Goal: Task Accomplishment & Management: Manage account settings

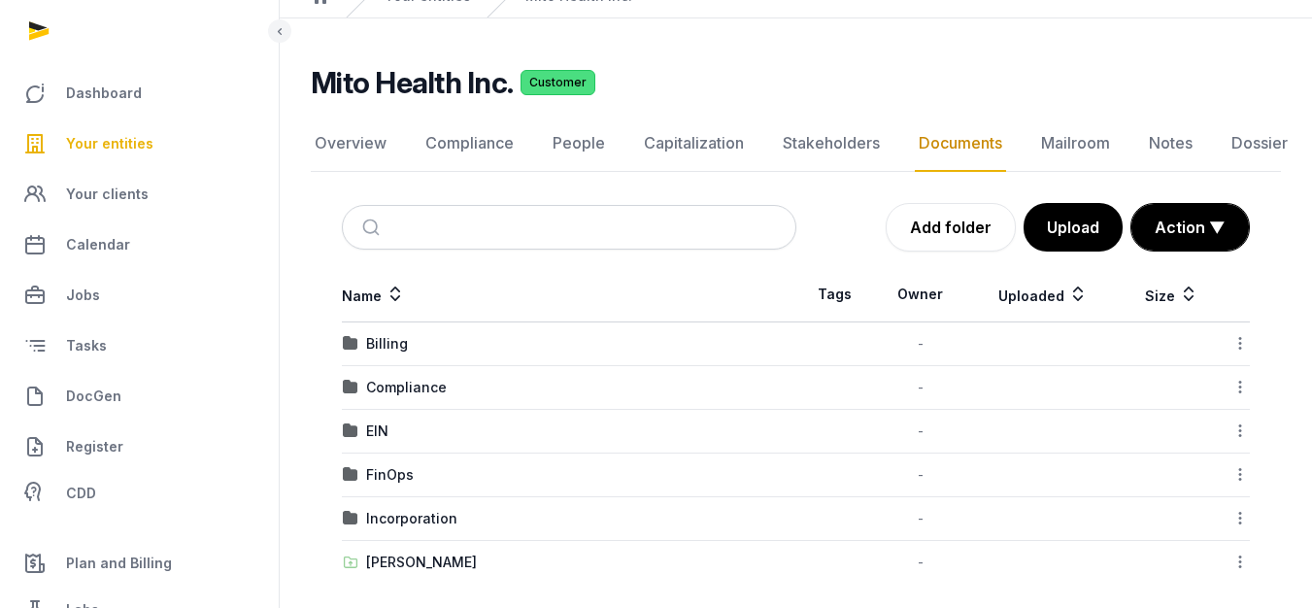
scroll to position [102, 0]
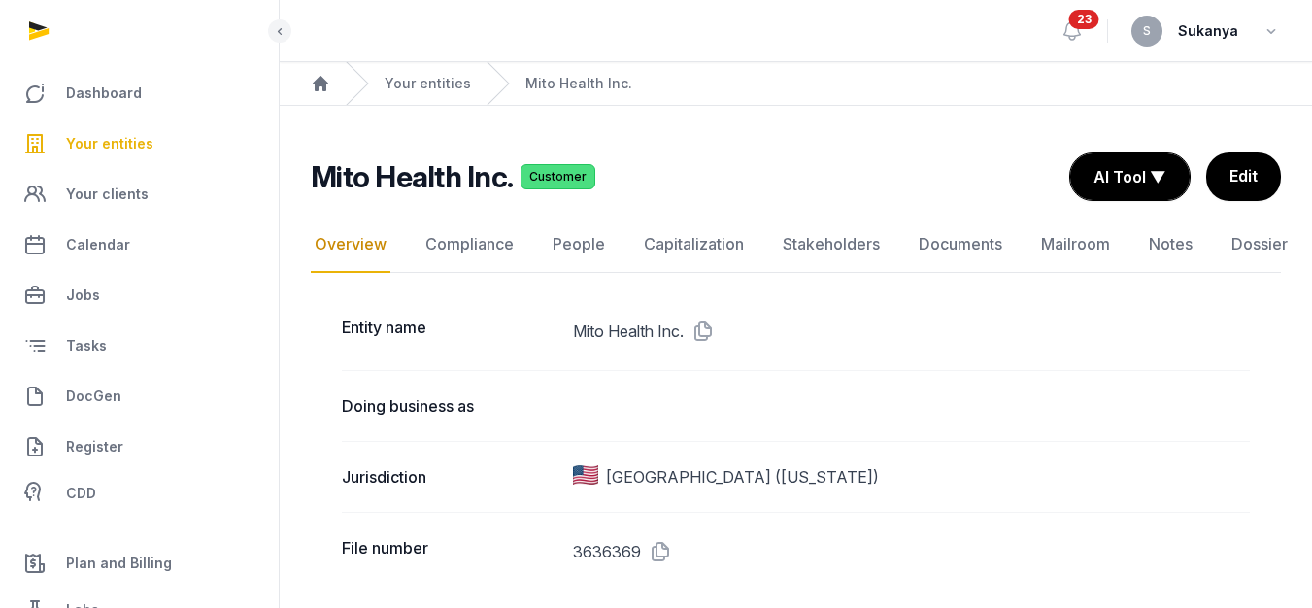
click at [101, 142] on span "Your entities" at bounding box center [109, 143] width 87 height 23
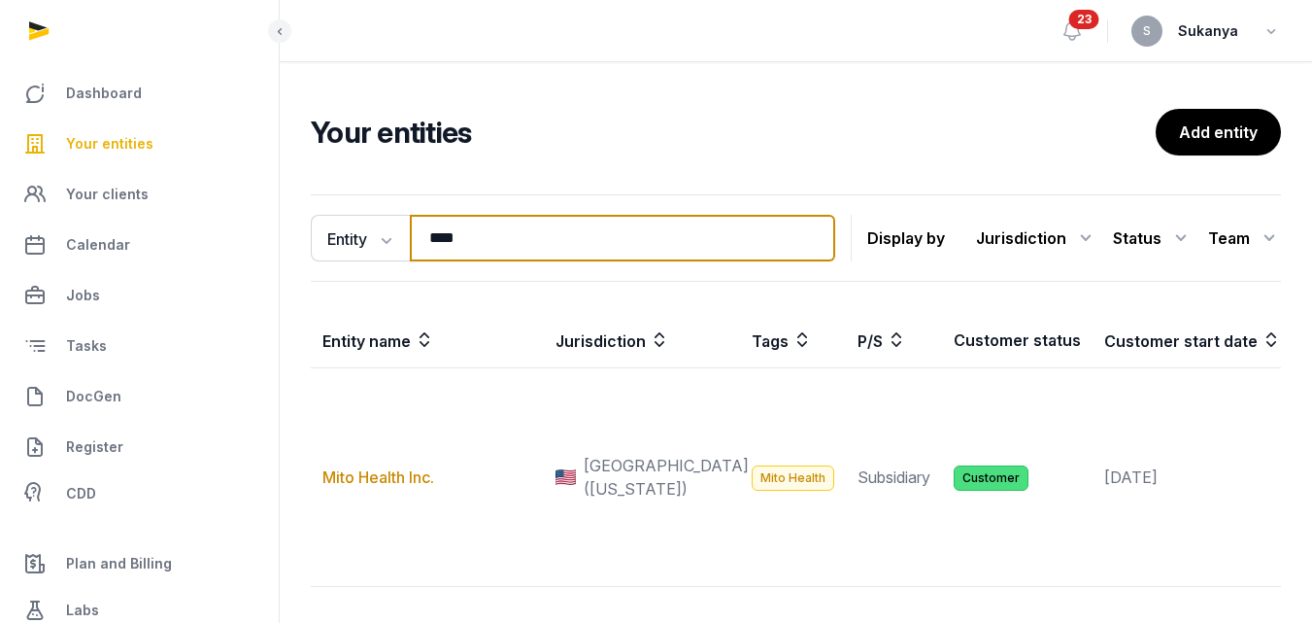
click at [491, 246] on input "****" at bounding box center [622, 238] width 425 height 47
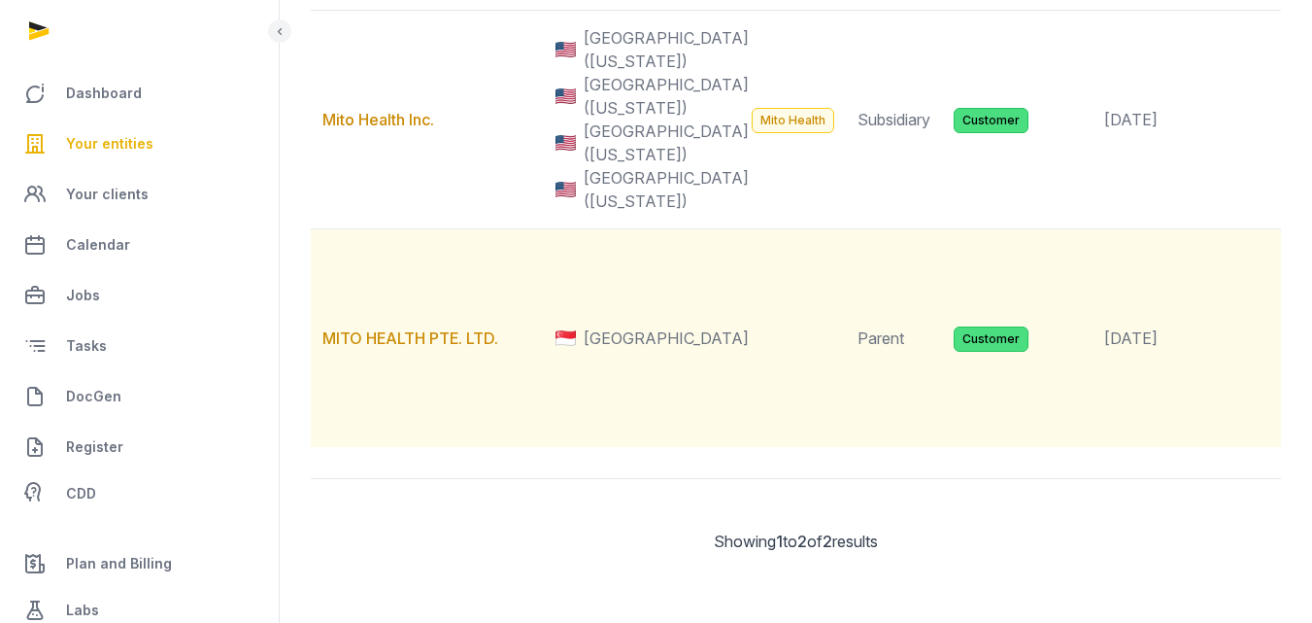
scroll to position [486, 0]
click at [422, 348] on link "MITO HEALTH PTE. LTD." at bounding box center [410, 337] width 176 height 19
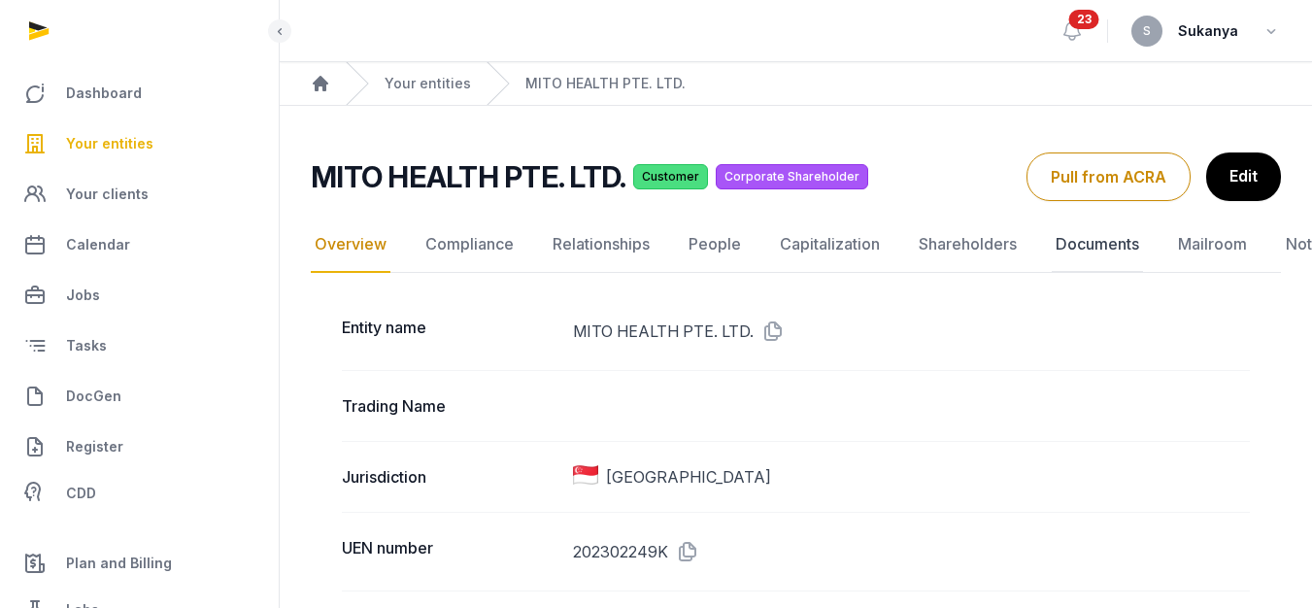
click at [1065, 248] on link "Documents" at bounding box center [1097, 245] width 91 height 56
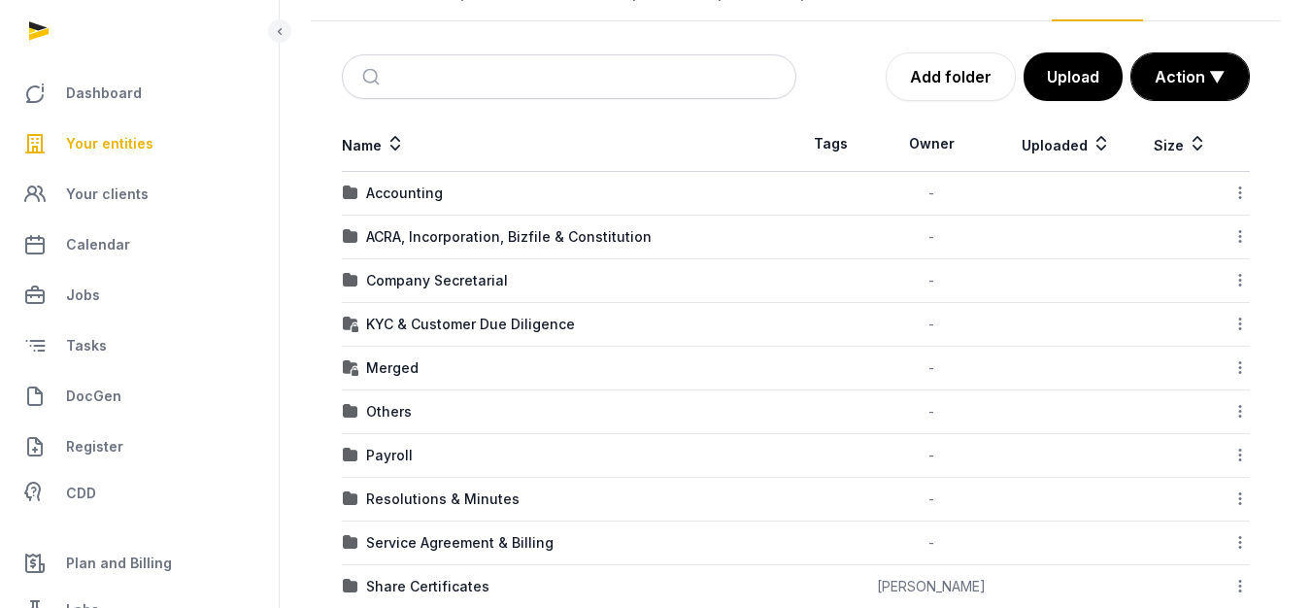
scroll to position [117, 0]
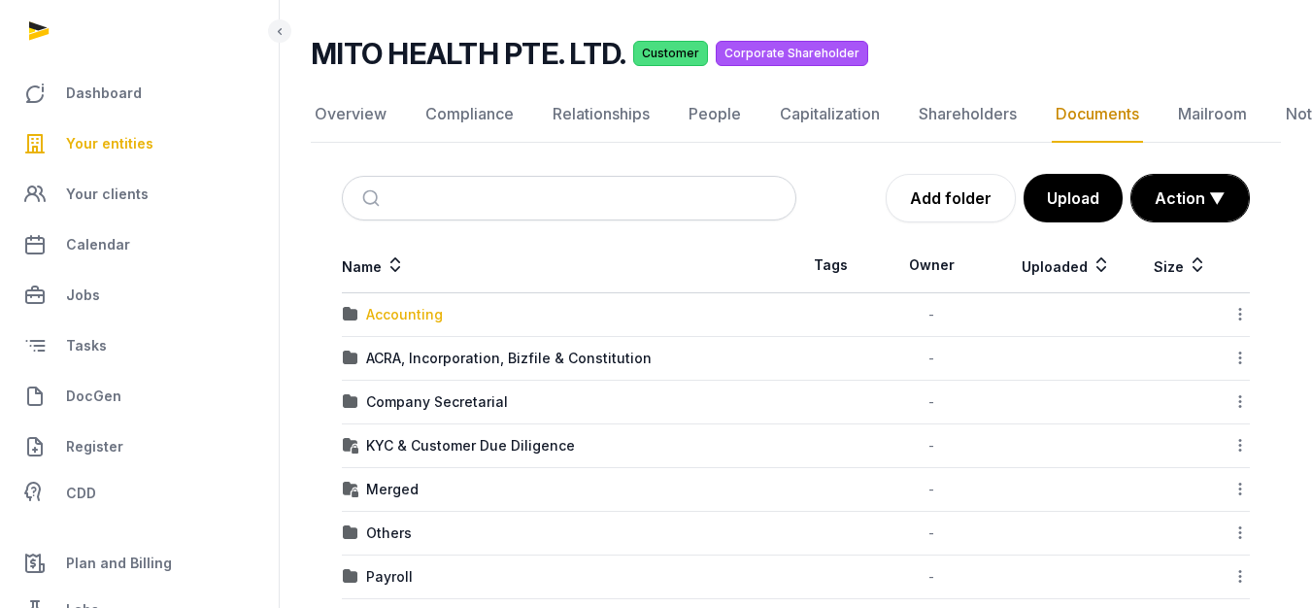
click at [383, 320] on div "Accounting" at bounding box center [404, 314] width 77 height 19
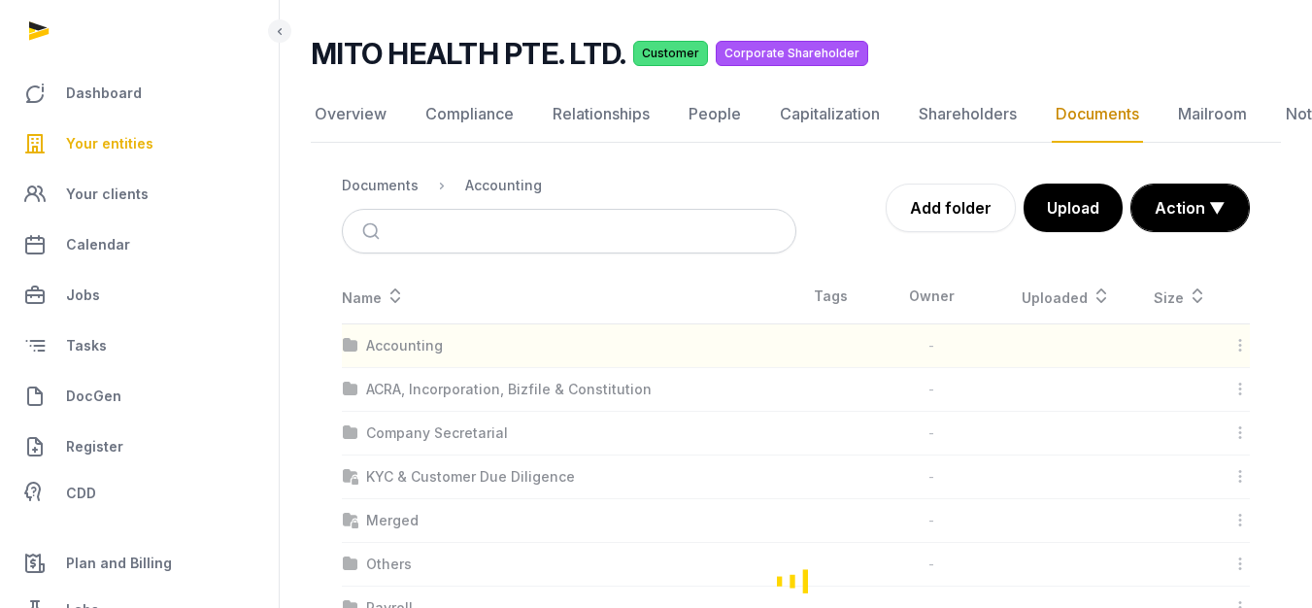
scroll to position [113, 0]
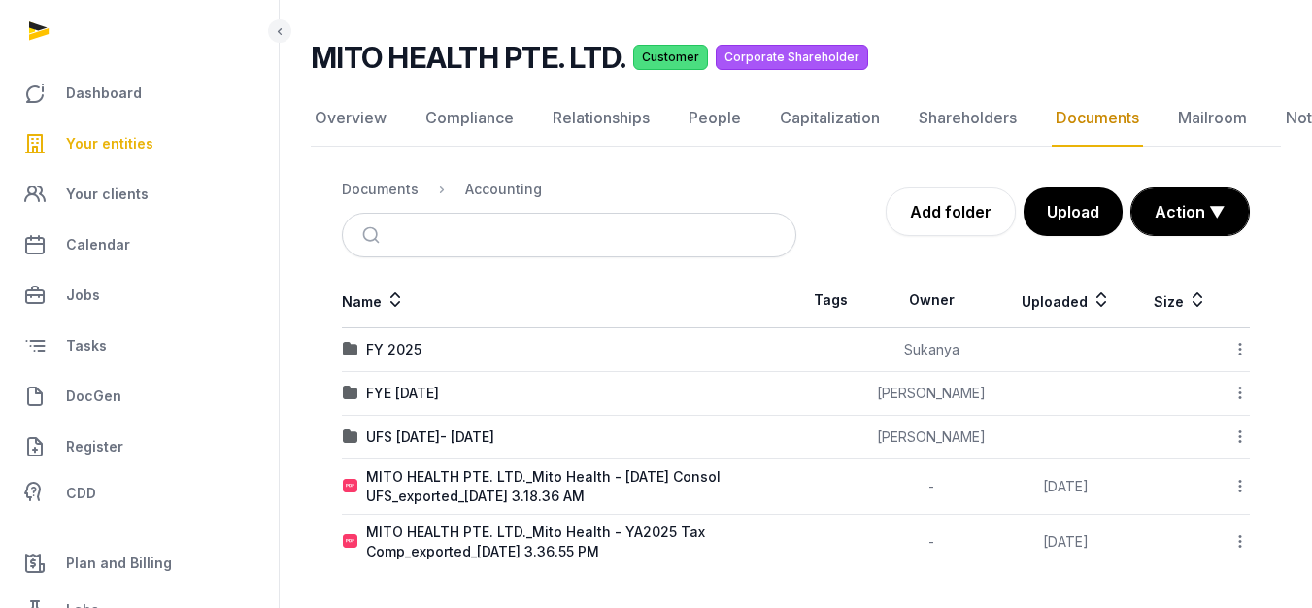
click at [425, 356] on div "FY 2025" at bounding box center [569, 349] width 453 height 19
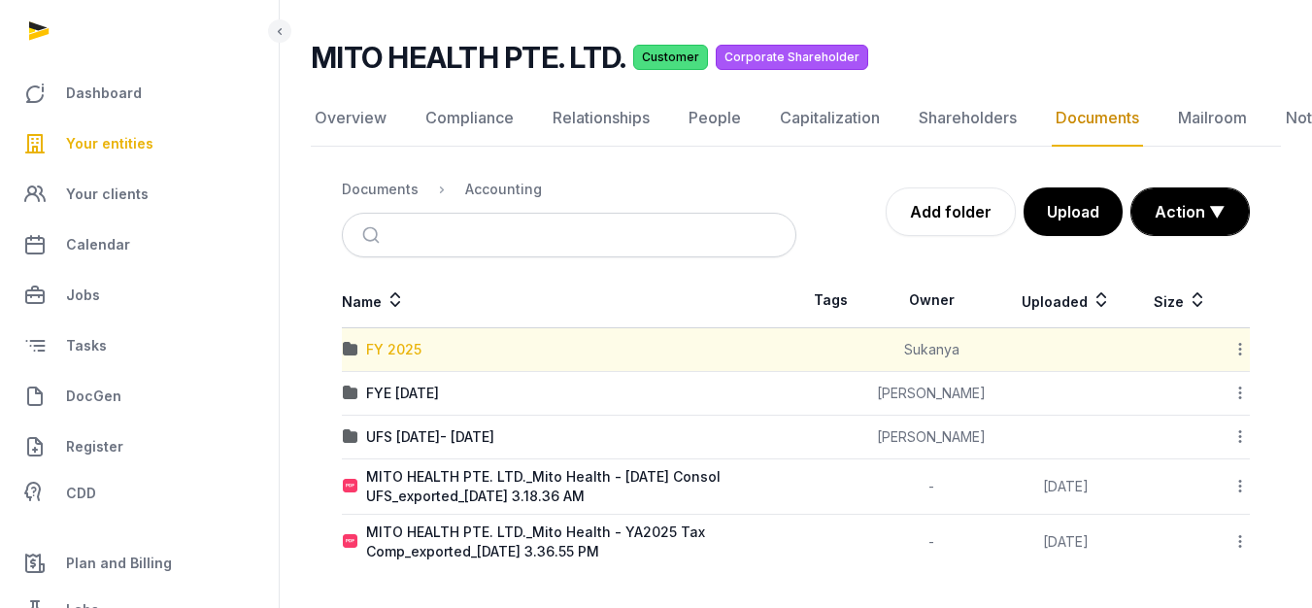
click at [421, 352] on div "FY 2025" at bounding box center [393, 349] width 55 height 19
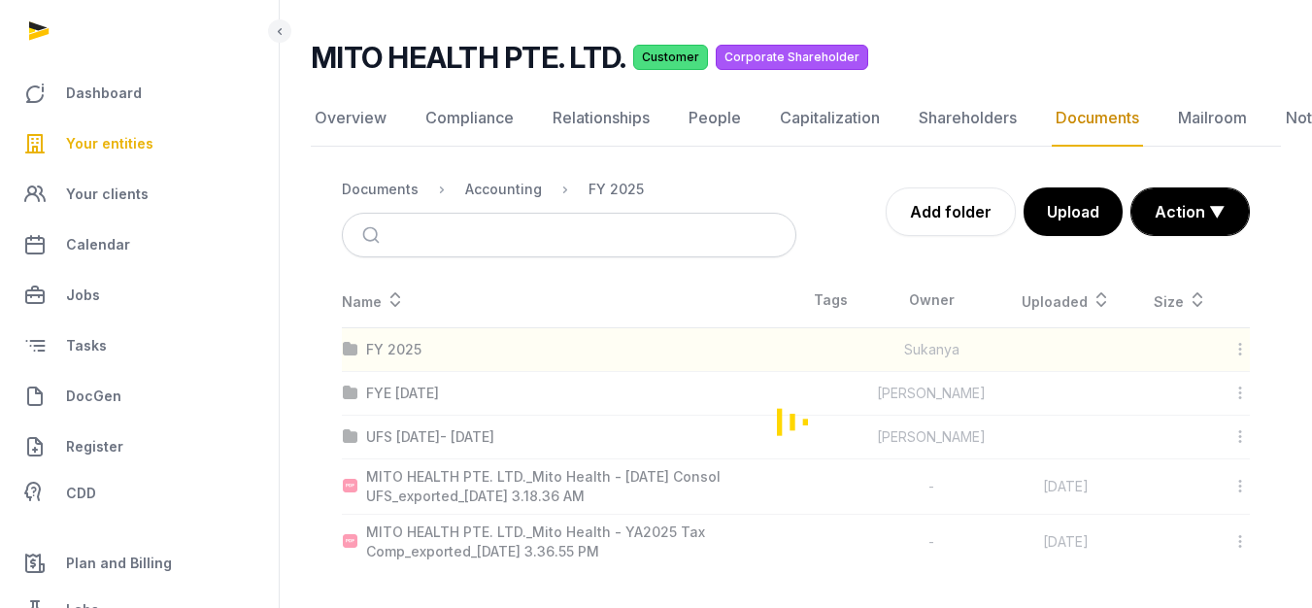
scroll to position [15, 0]
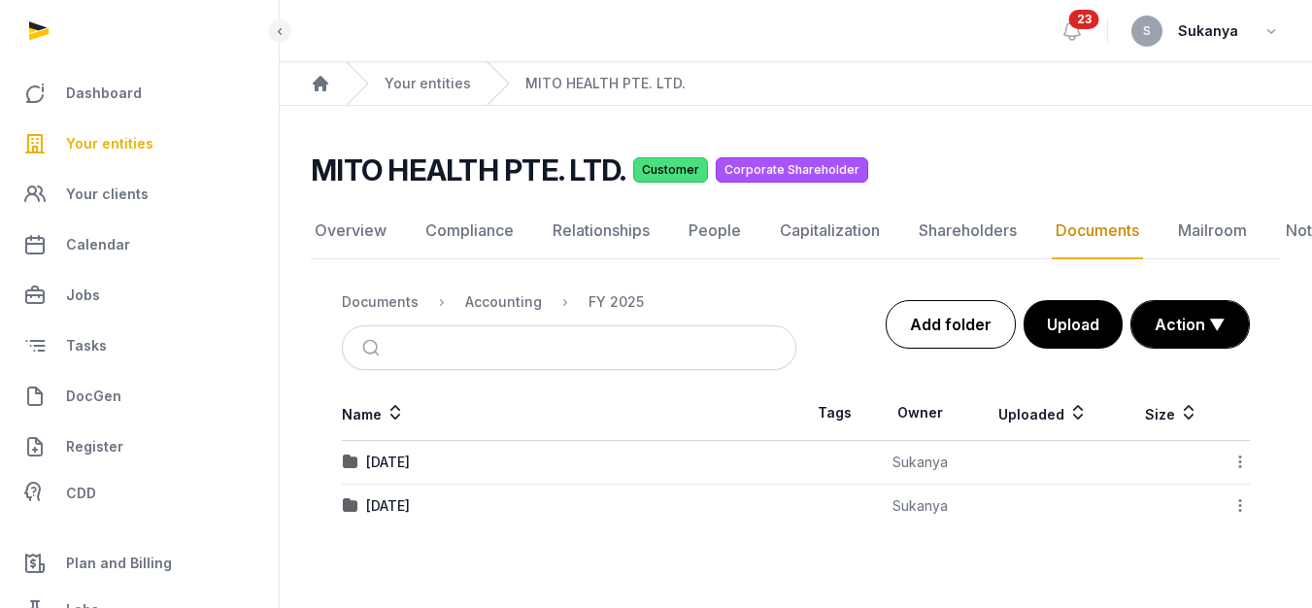
click at [962, 308] on link "Add folder" at bounding box center [951, 324] width 130 height 49
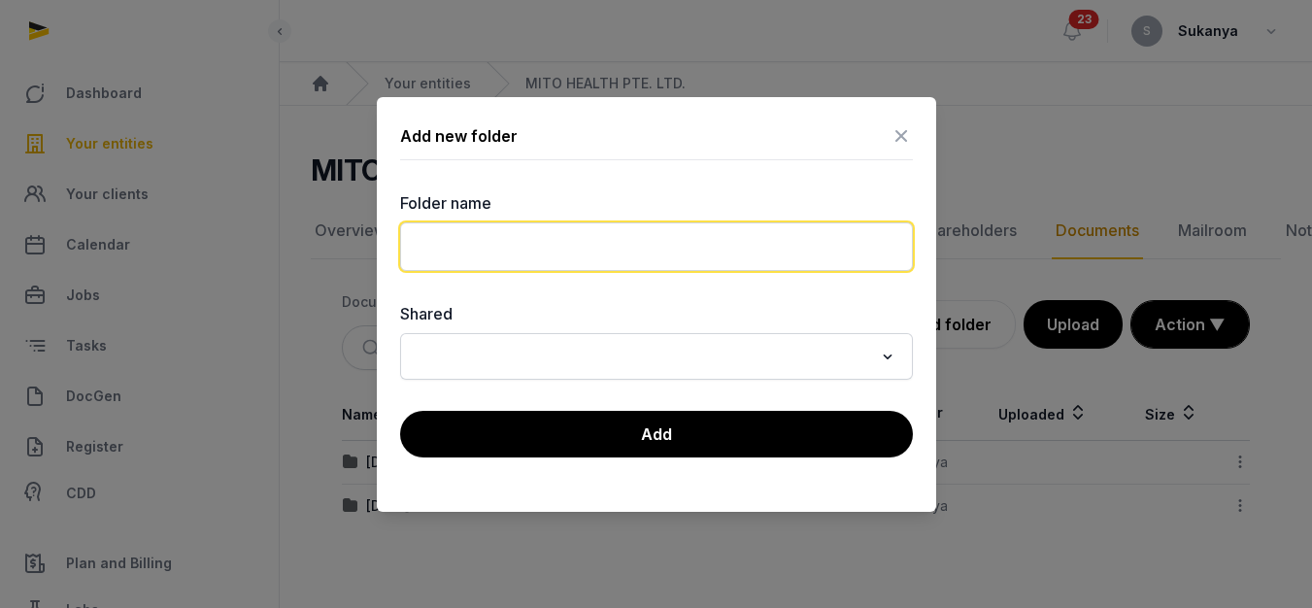
click at [554, 251] on input "text" at bounding box center [656, 246] width 513 height 49
type input "**********"
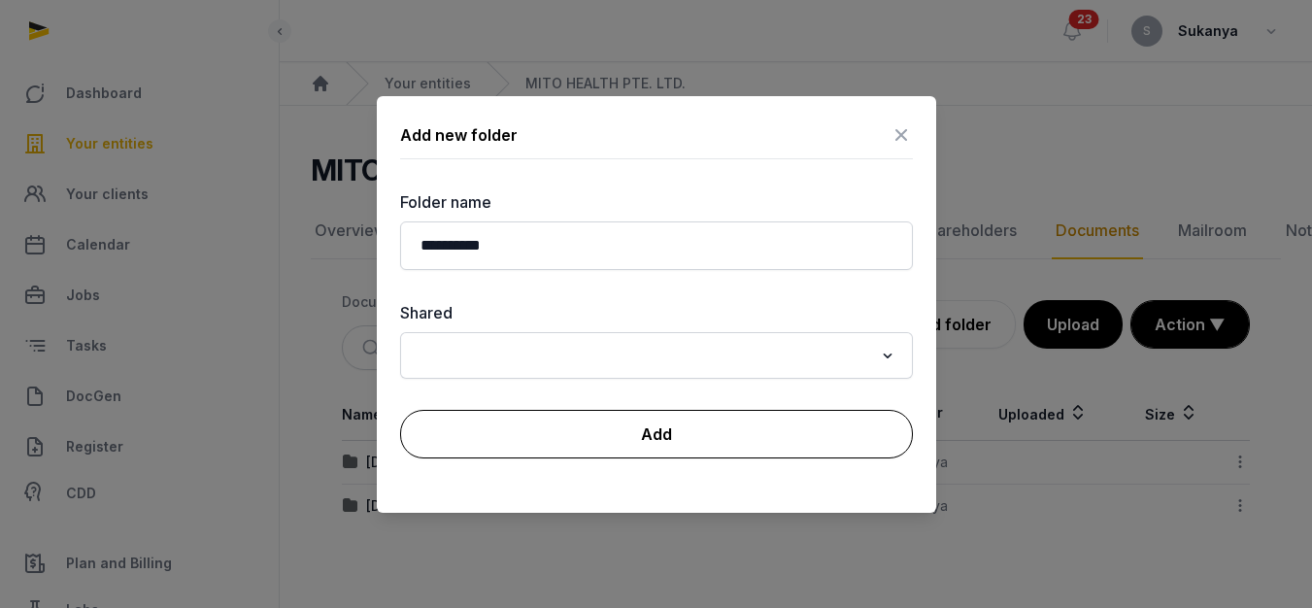
click at [571, 432] on button "Add" at bounding box center [656, 434] width 513 height 49
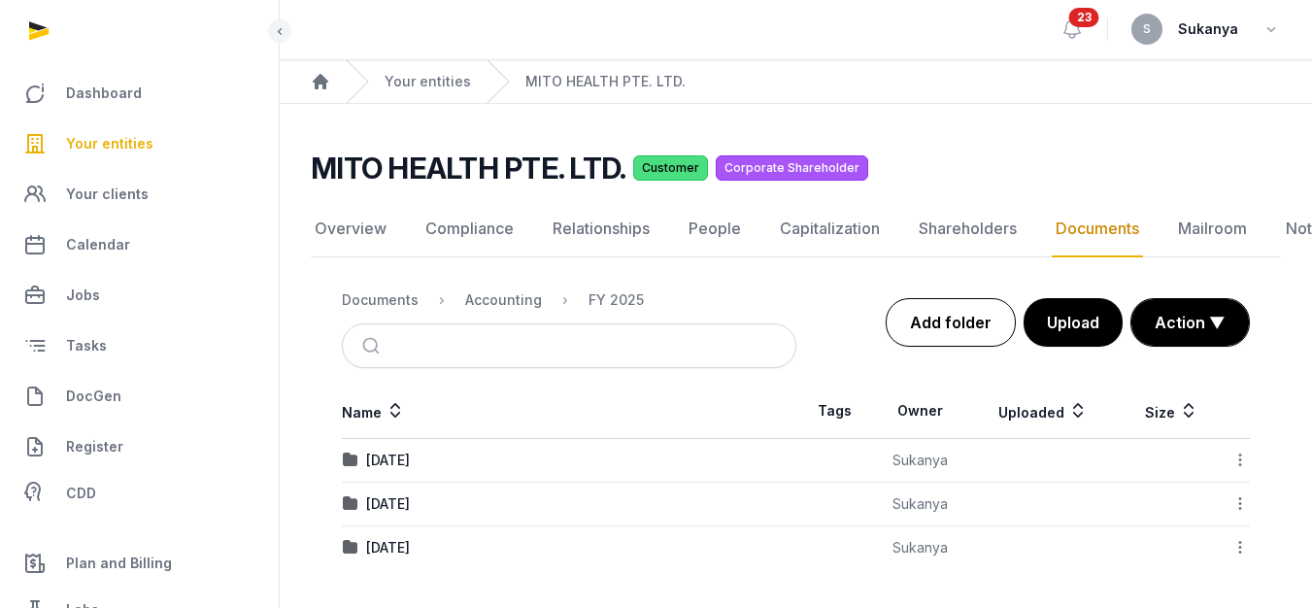
click at [983, 310] on link "Add folder" at bounding box center [951, 322] width 130 height 49
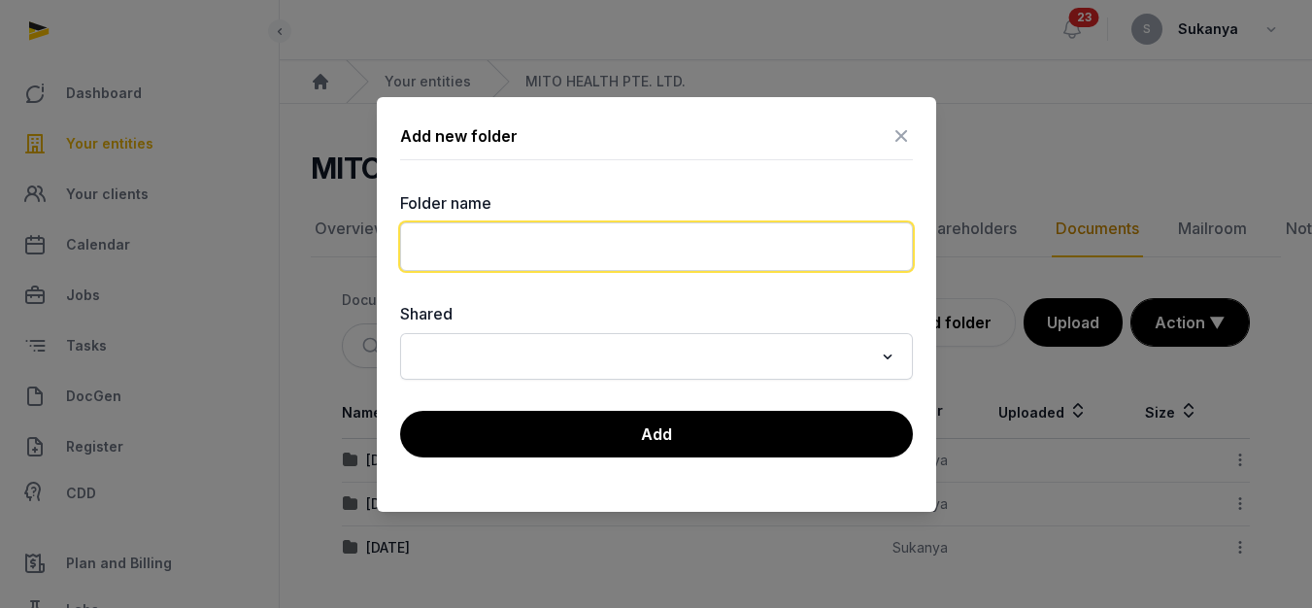
click at [573, 244] on input "text" at bounding box center [656, 246] width 513 height 49
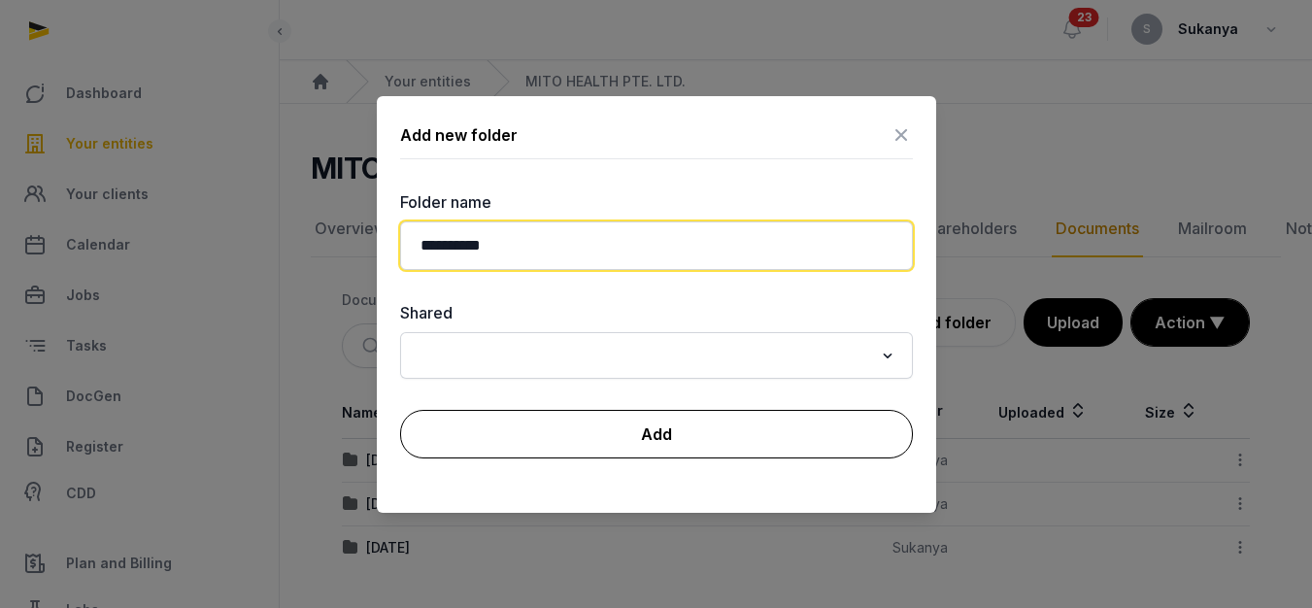
type input "**********"
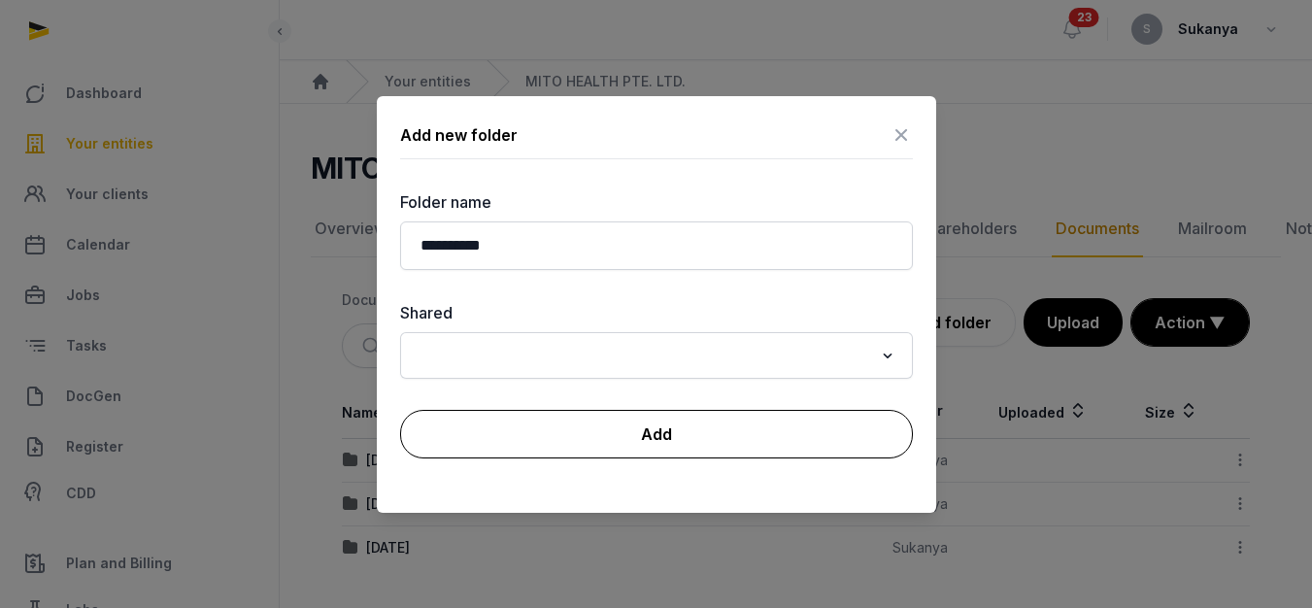
click at [574, 444] on button "Add" at bounding box center [656, 434] width 513 height 49
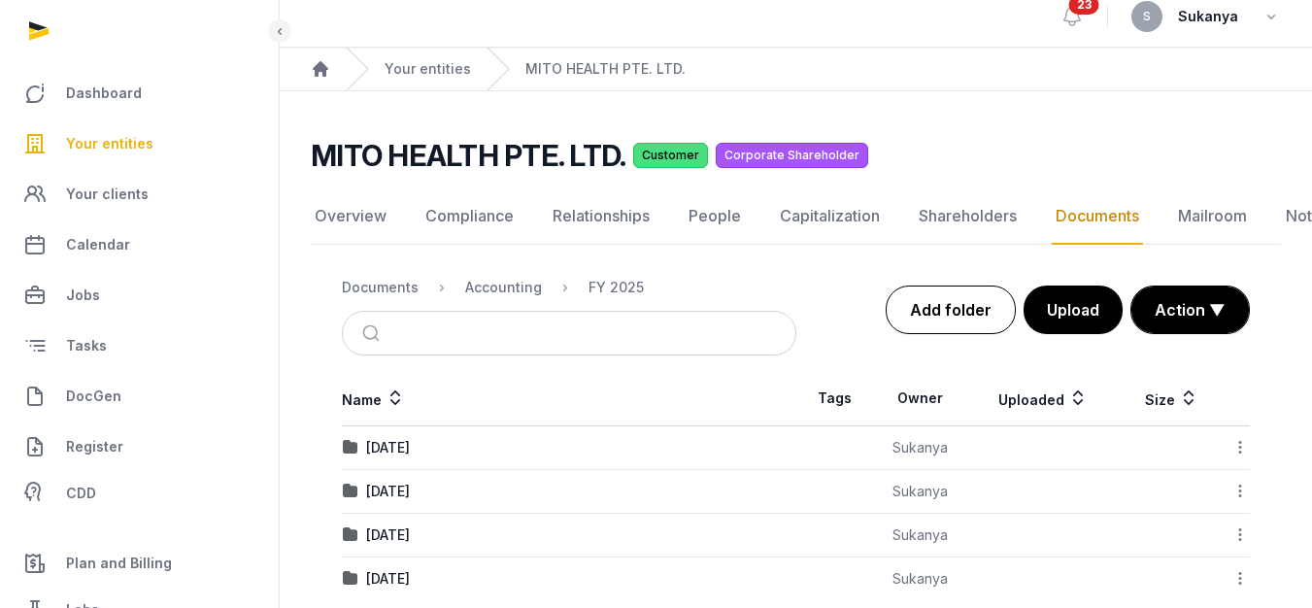
click at [950, 319] on link "Add folder" at bounding box center [951, 310] width 130 height 49
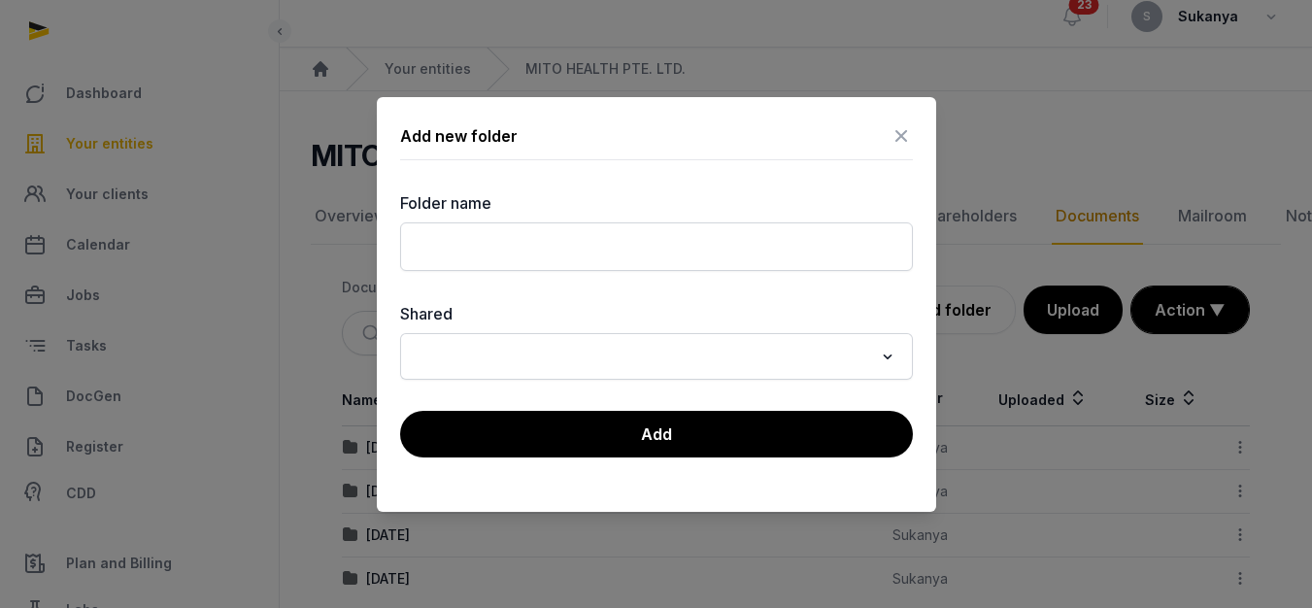
click at [558, 221] on div "Folder name" at bounding box center [656, 231] width 513 height 80
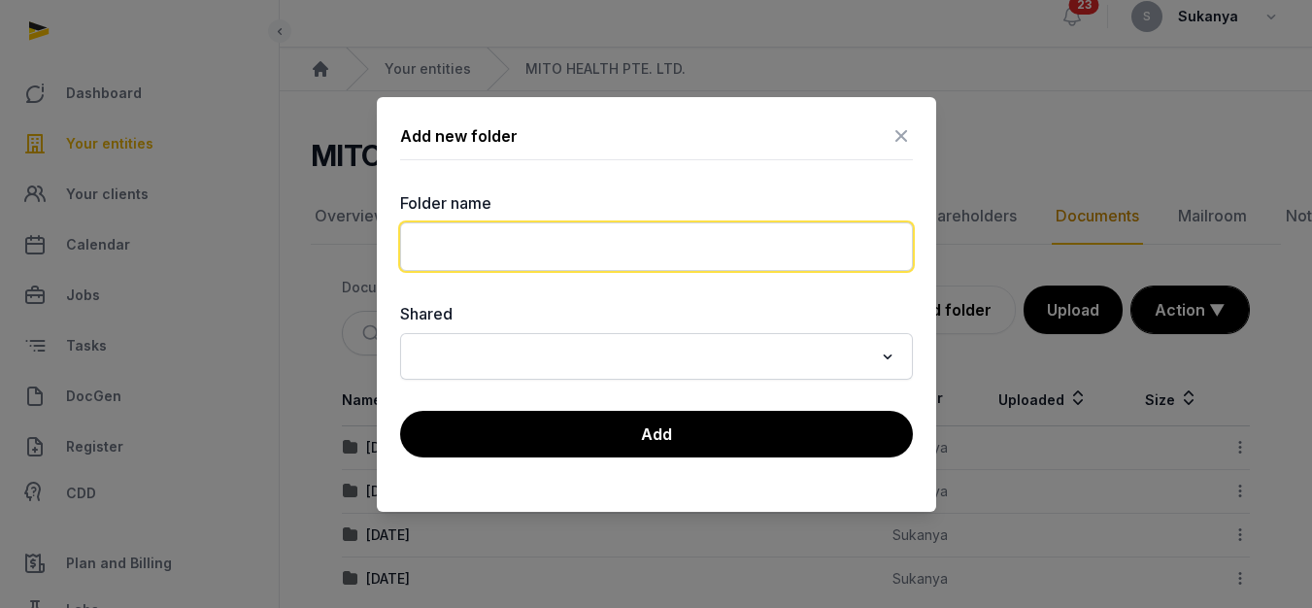
click at [556, 243] on input "text" at bounding box center [656, 246] width 513 height 49
type input "********"
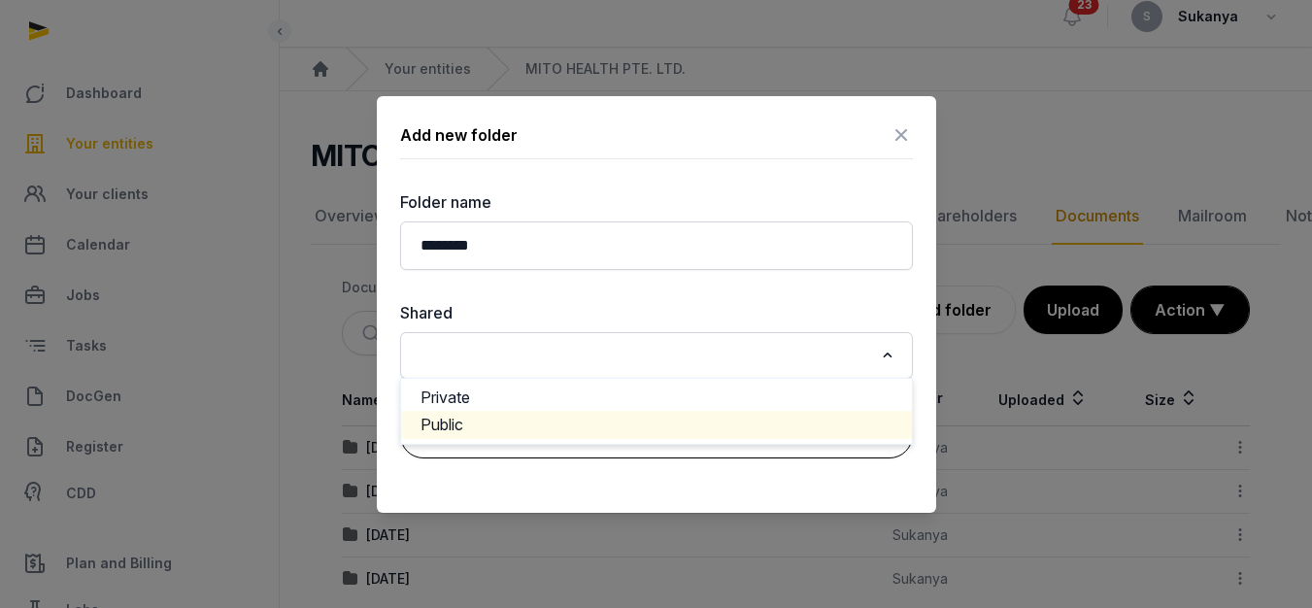
click at [576, 454] on button "Add" at bounding box center [656, 434] width 513 height 49
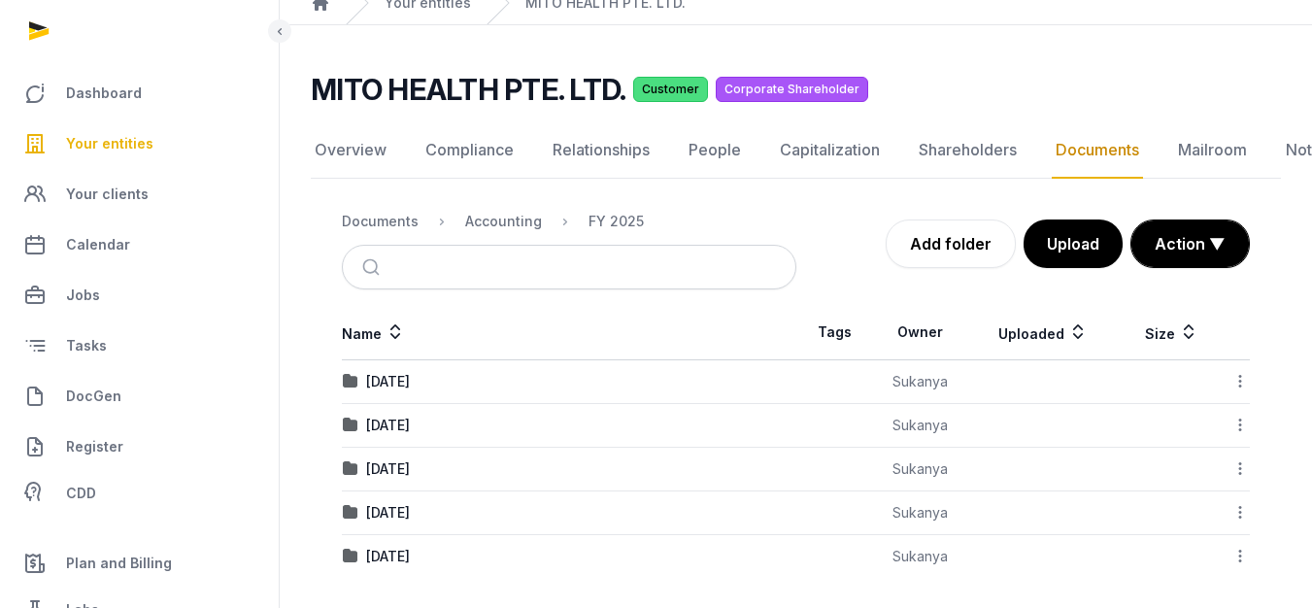
scroll to position [89, 0]
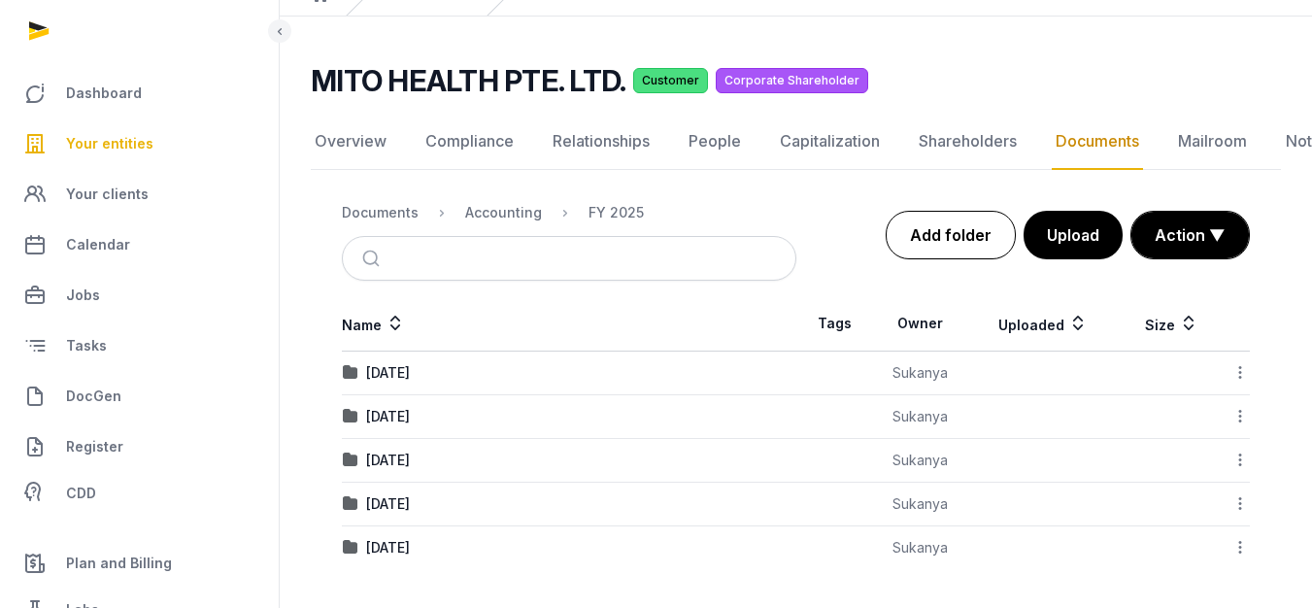
click at [947, 234] on link "Add folder" at bounding box center [951, 235] width 130 height 49
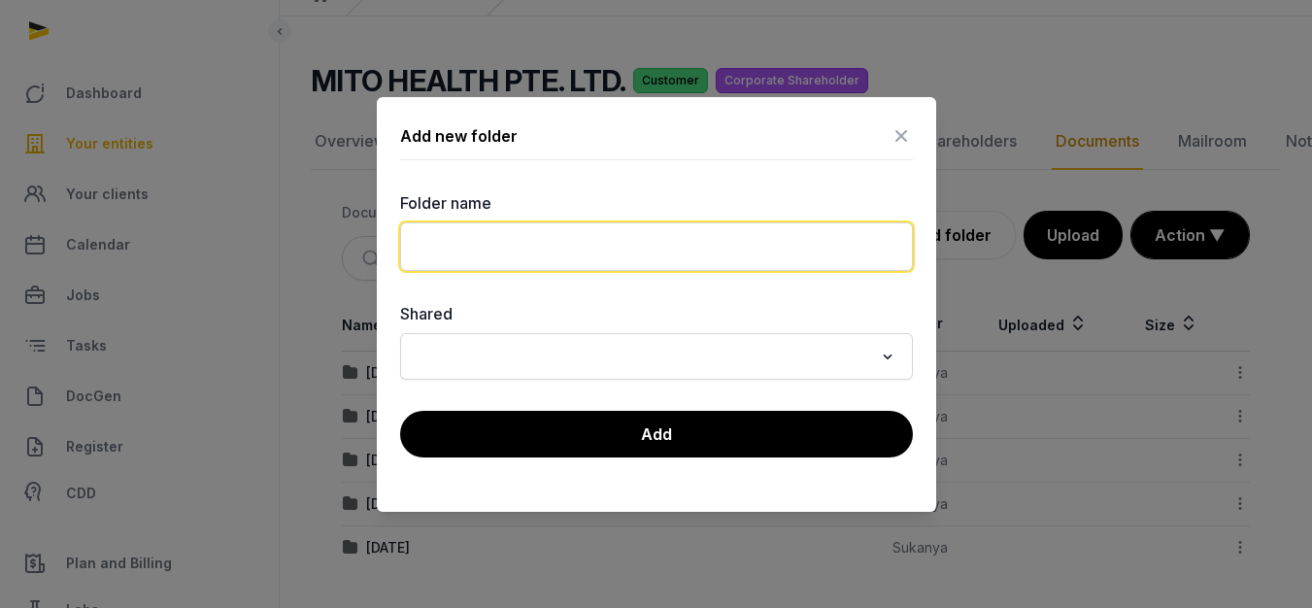
click at [536, 263] on input "text" at bounding box center [656, 246] width 513 height 49
type input "*********"
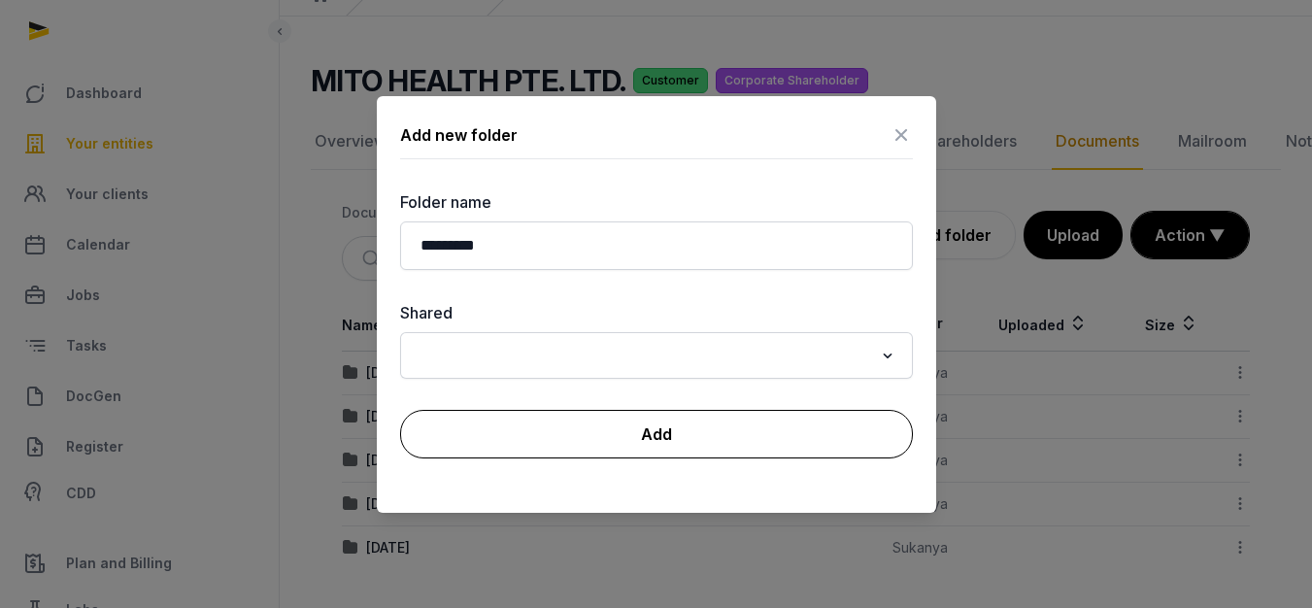
click at [561, 428] on button "Add" at bounding box center [656, 434] width 513 height 49
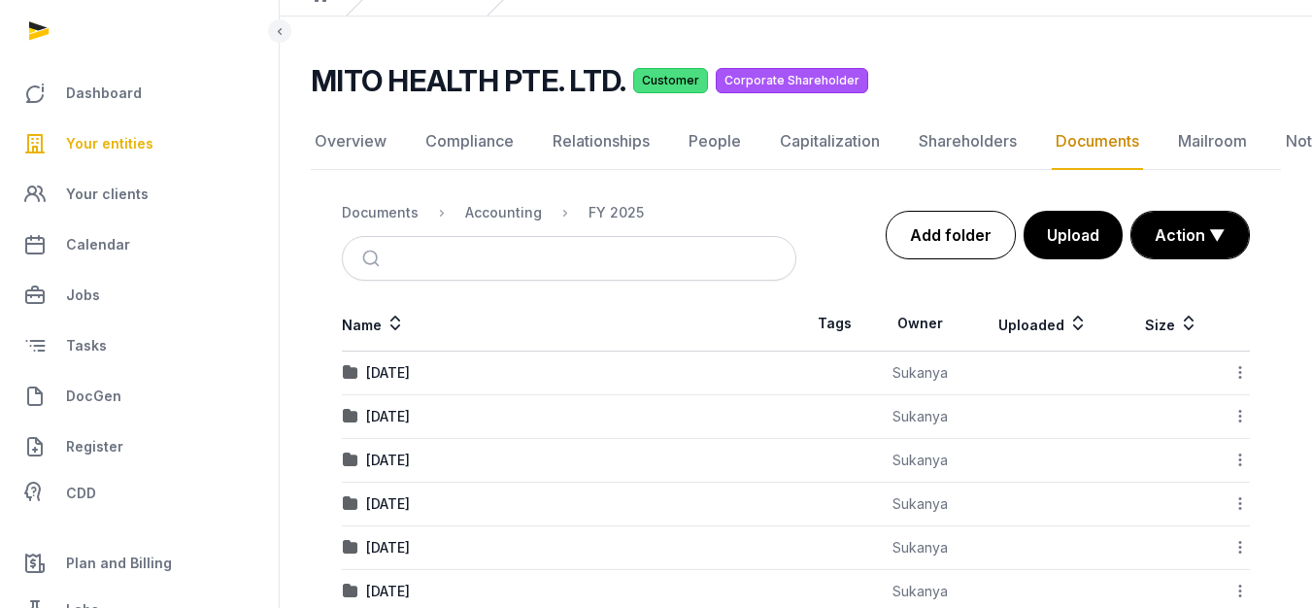
click at [976, 239] on link "Add folder" at bounding box center [951, 235] width 130 height 49
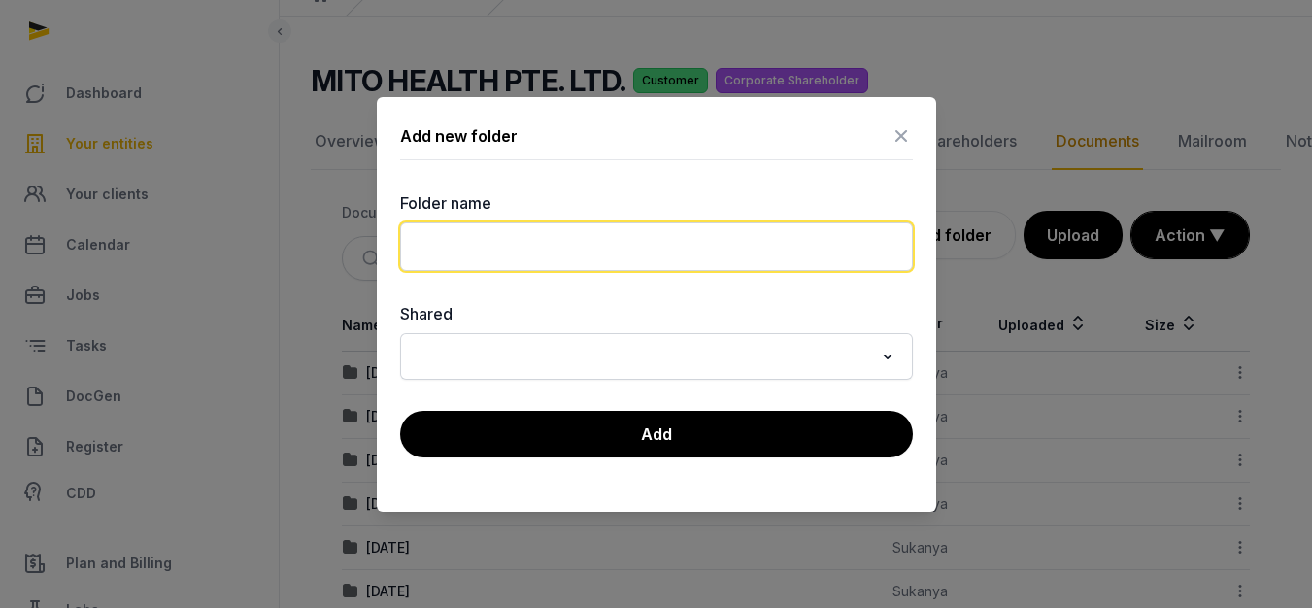
click at [599, 251] on input "text" at bounding box center [656, 246] width 513 height 49
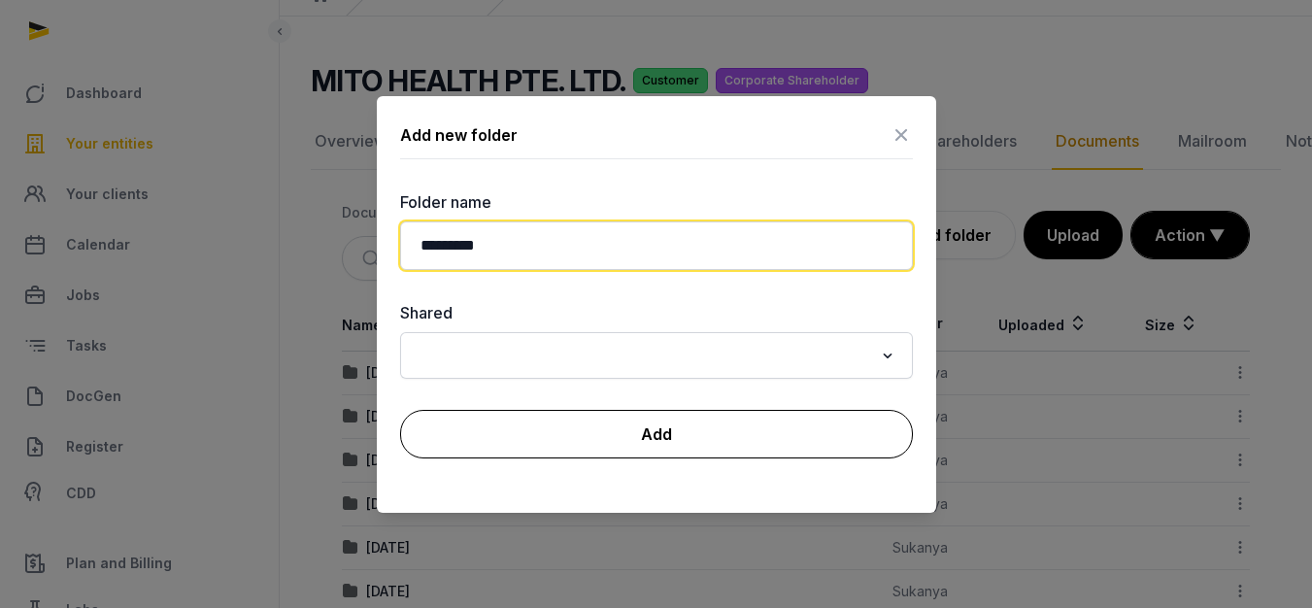
type input "*********"
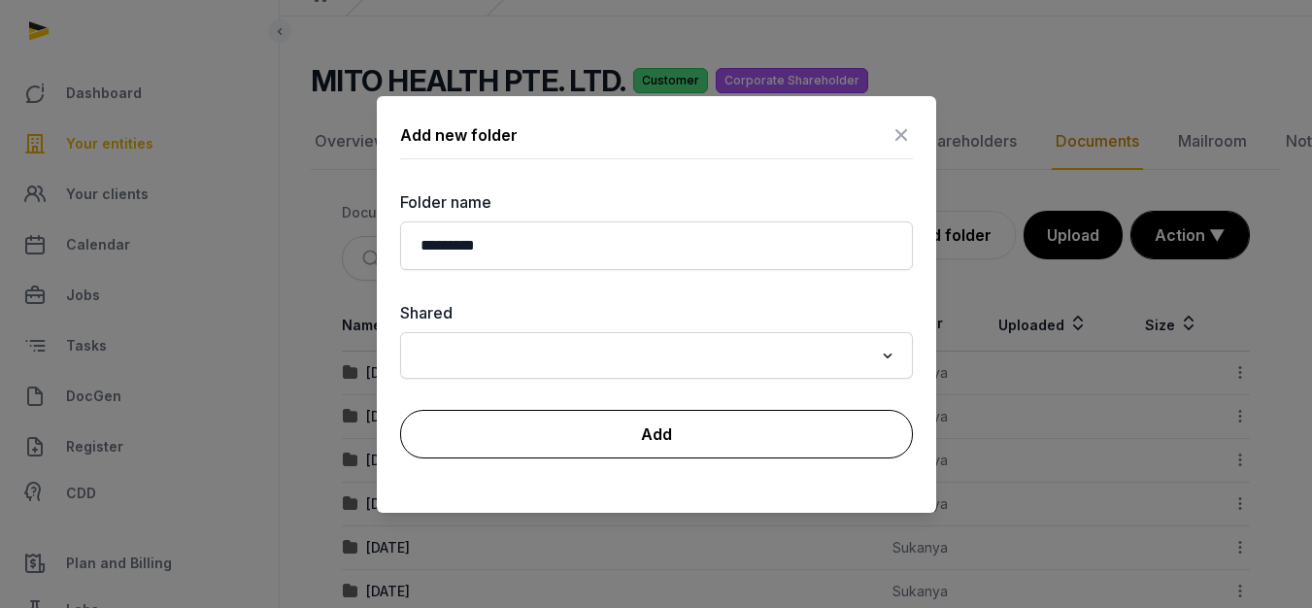
click at [646, 443] on button "Add" at bounding box center [656, 434] width 513 height 49
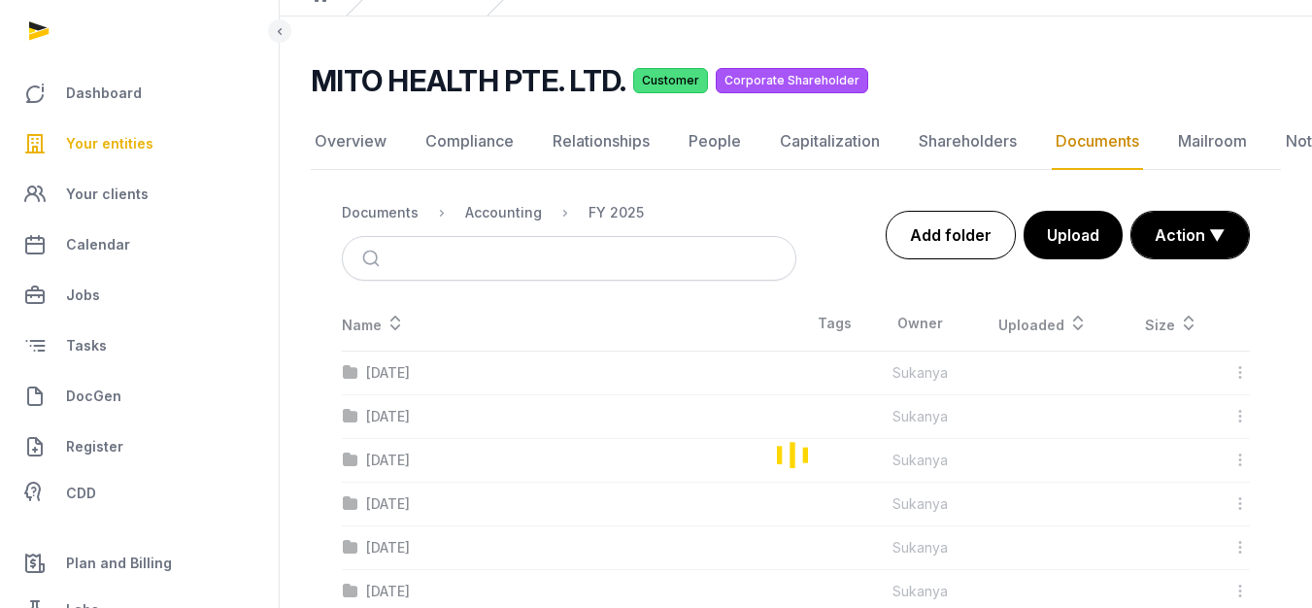
click at [972, 241] on link "Add folder" at bounding box center [951, 235] width 130 height 49
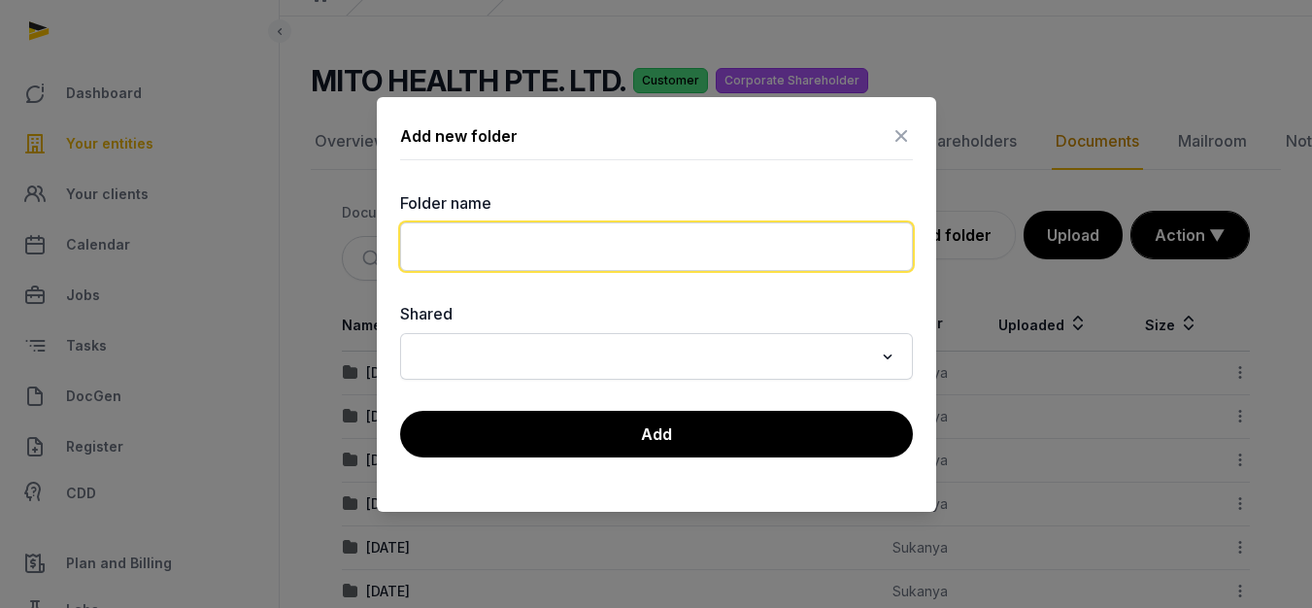
click at [591, 248] on input "text" at bounding box center [656, 246] width 513 height 49
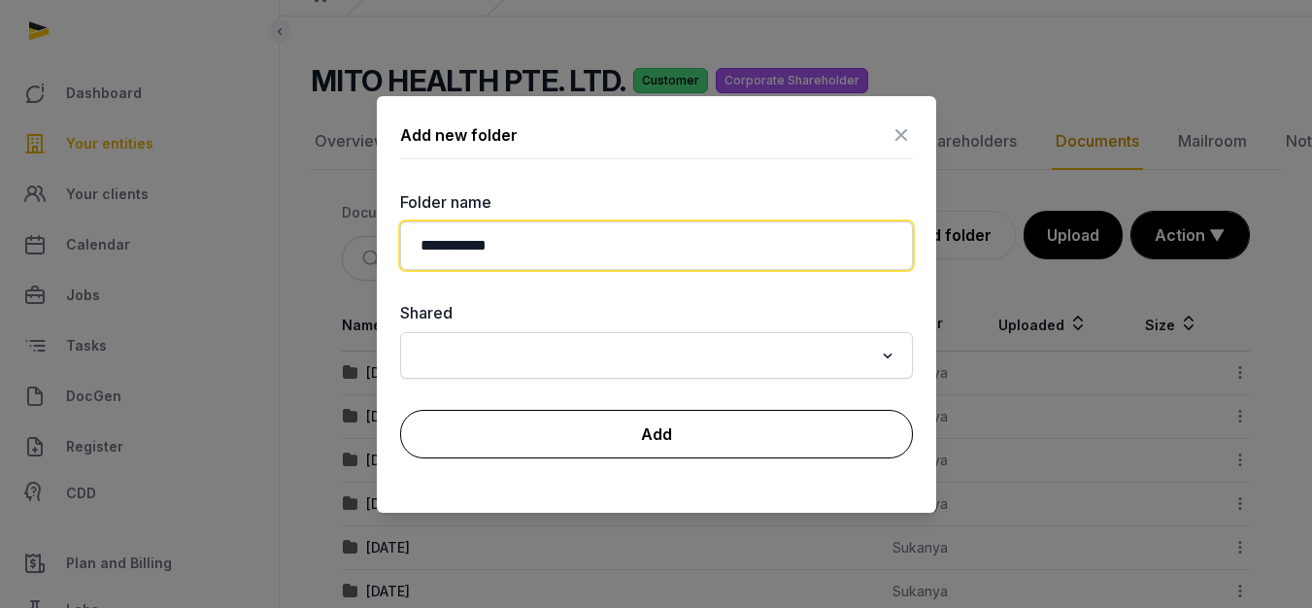
type input "**********"
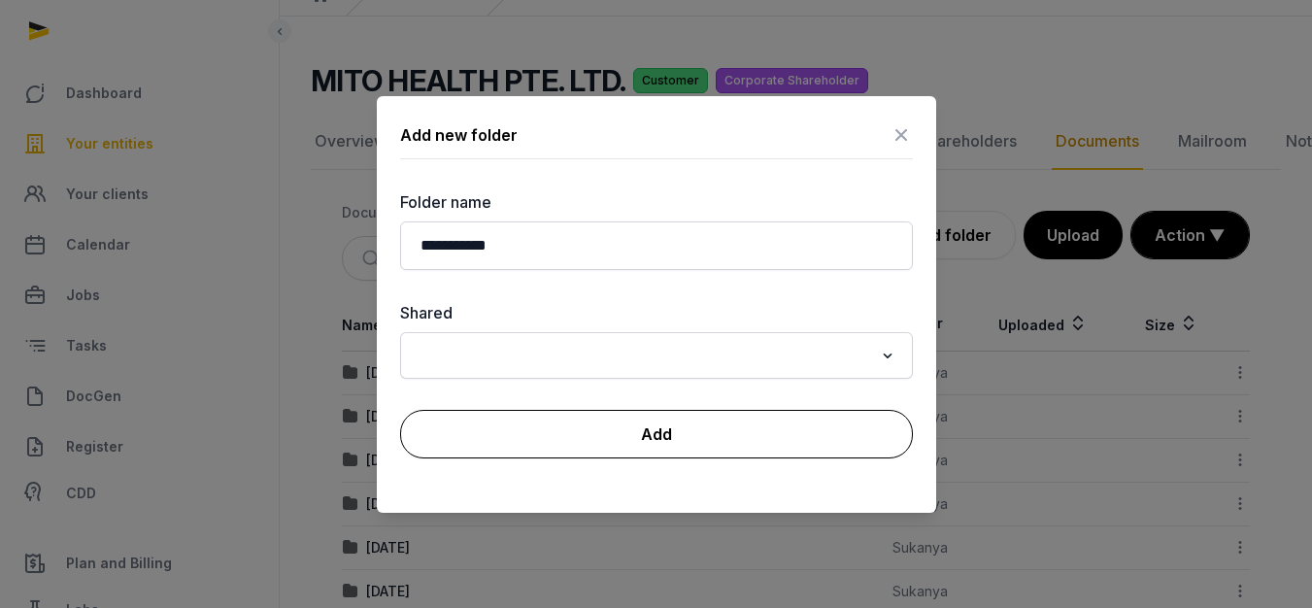
click at [729, 425] on button "Add" at bounding box center [656, 434] width 513 height 49
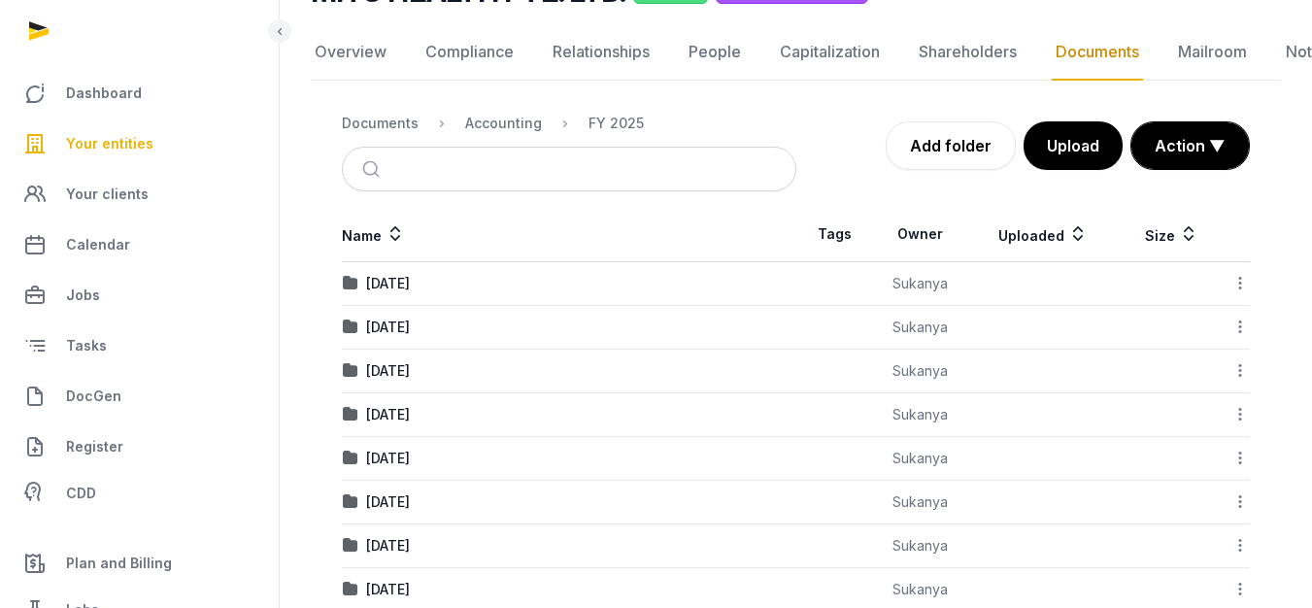
scroll to position [220, 0]
